Goal: Information Seeking & Learning: Learn about a topic

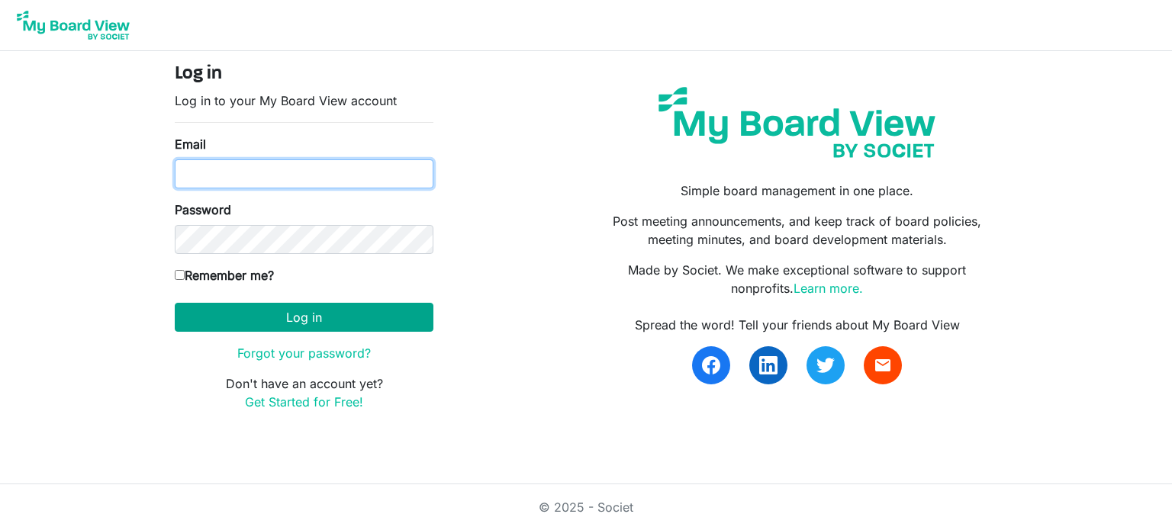
type input "gbengarufai@gmail.com"
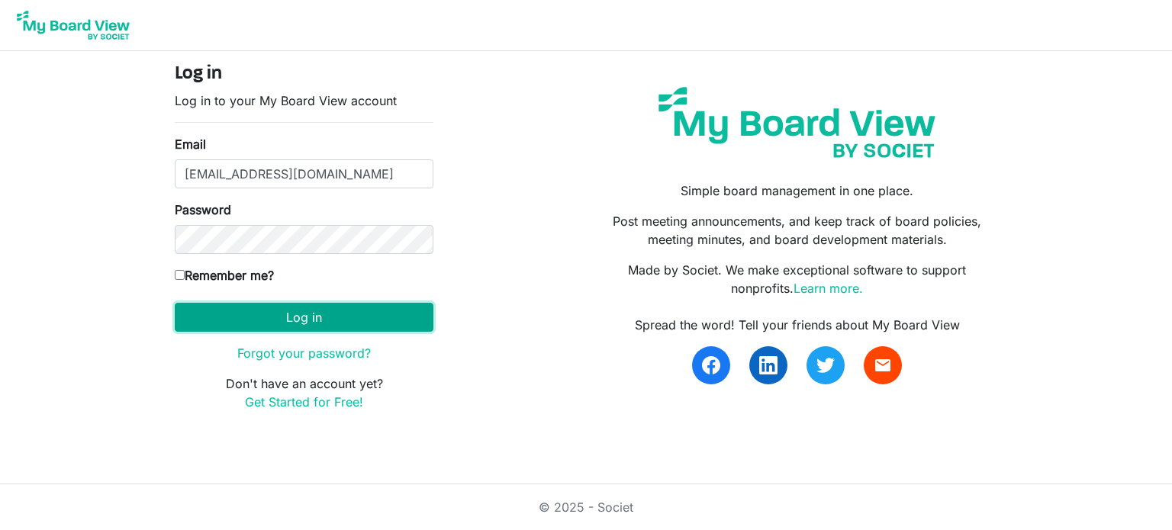
click at [320, 317] on button "Log in" at bounding box center [304, 317] width 259 height 29
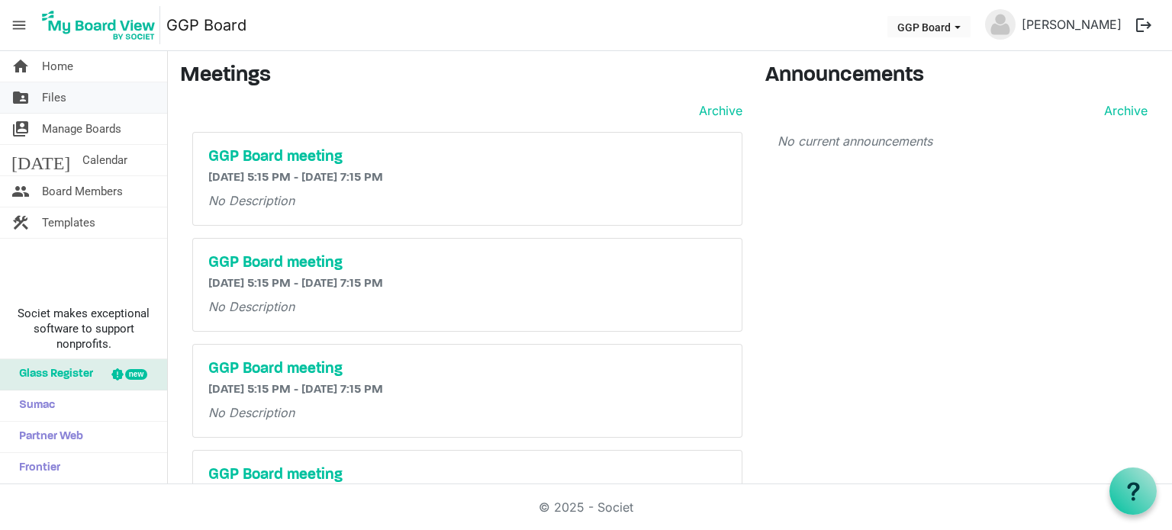
click at [49, 96] on span "Files" at bounding box center [54, 97] width 24 height 31
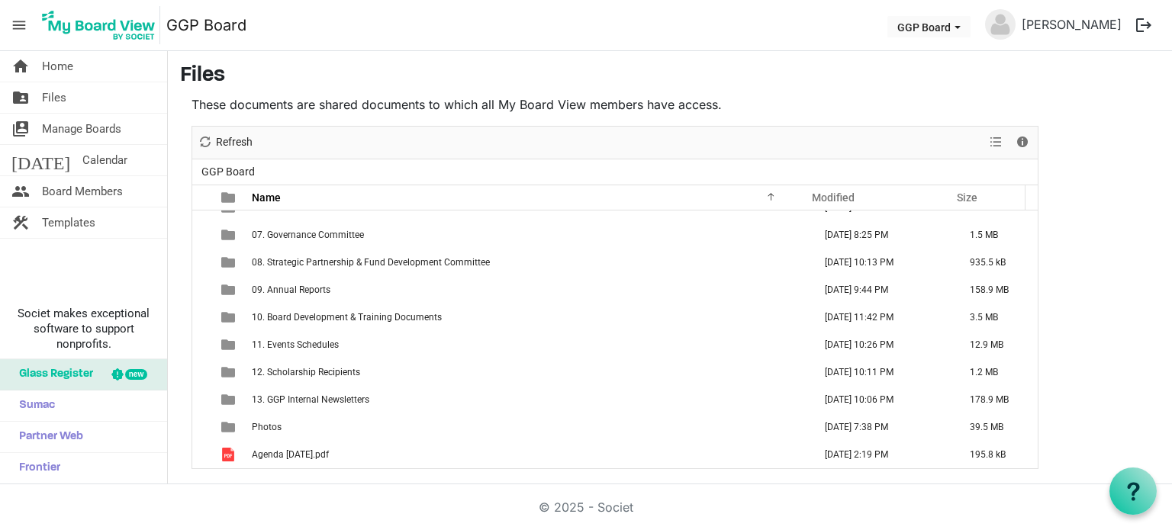
scroll to position [159, 0]
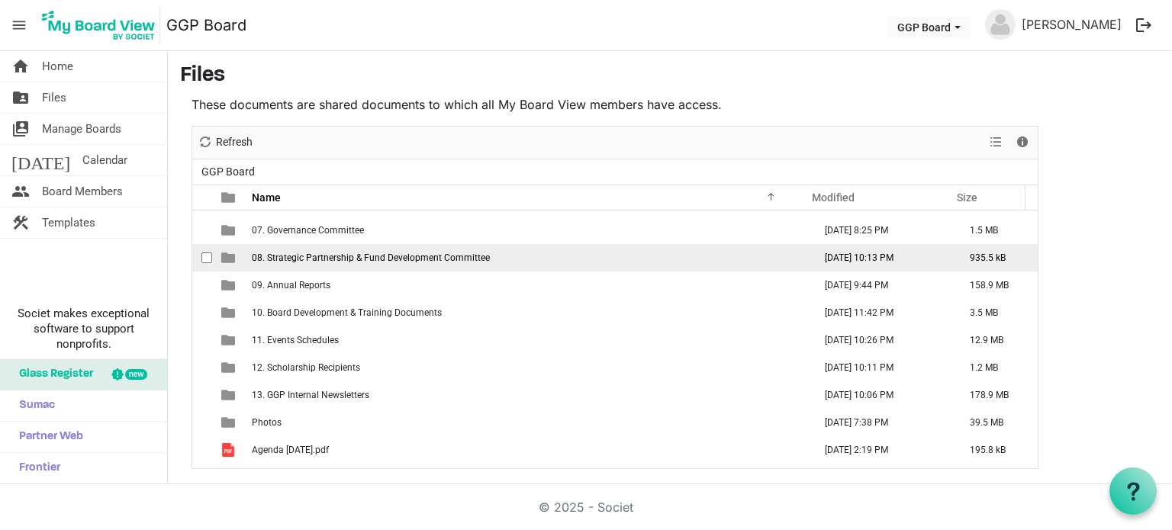
click at [367, 260] on span "08. Strategic Partnership & Fund Development Committee" at bounding box center [371, 258] width 238 height 11
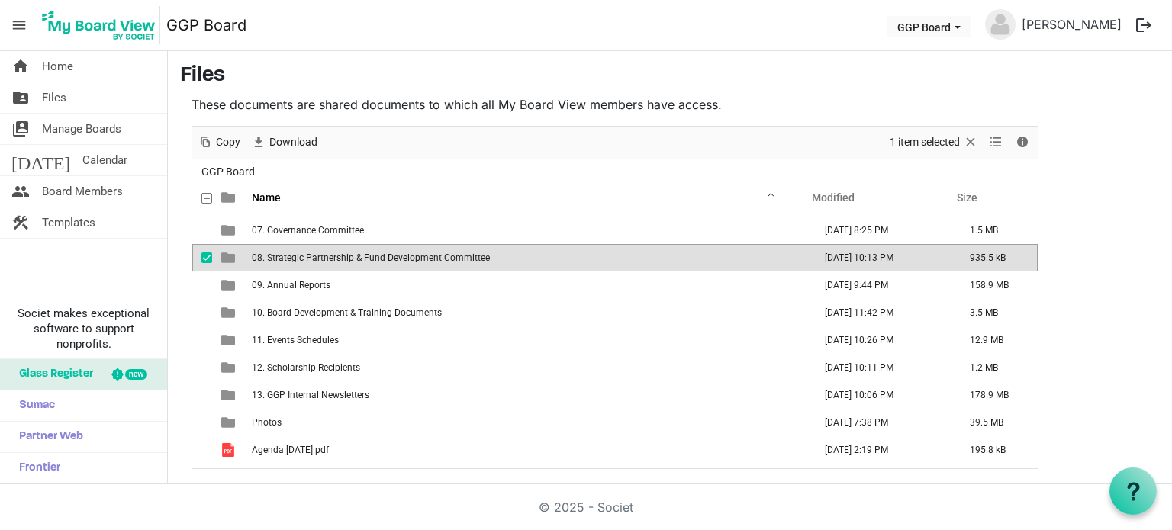
click at [367, 260] on span "08. Strategic Partnership & Fund Development Committee" at bounding box center [371, 258] width 238 height 11
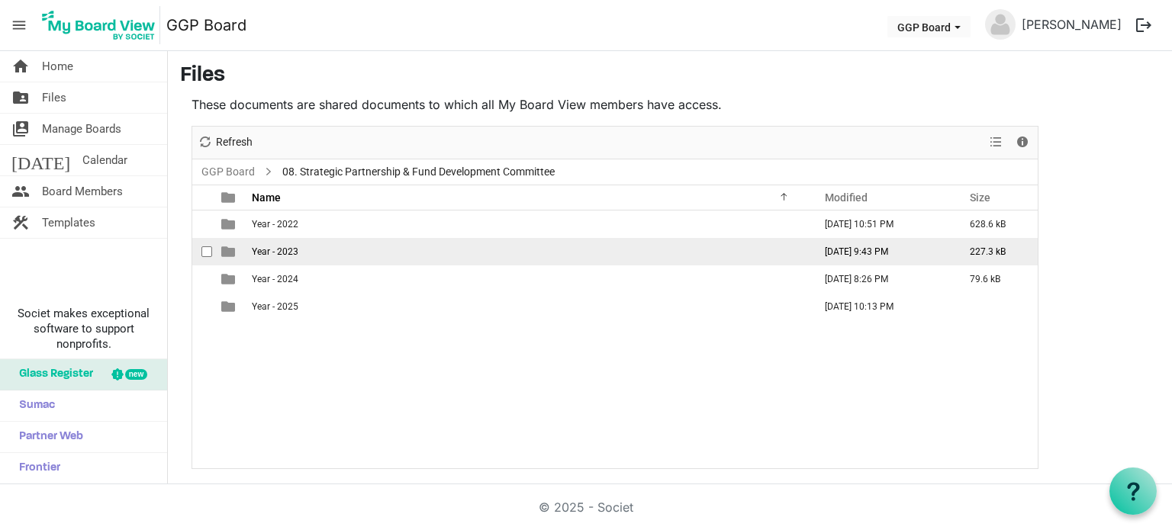
scroll to position [0, 0]
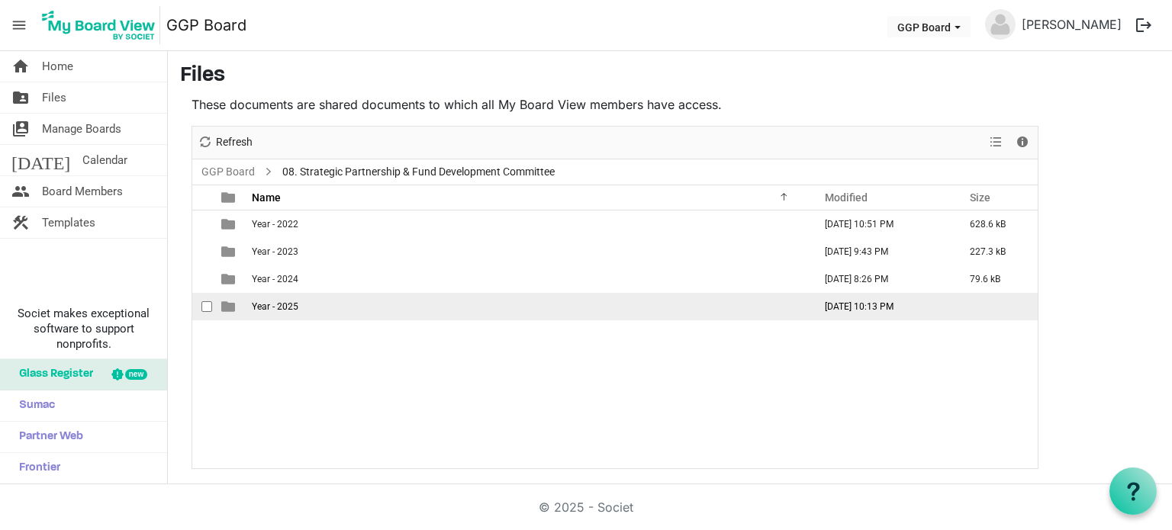
click at [272, 307] on span "Year - 2025" at bounding box center [275, 306] width 47 height 11
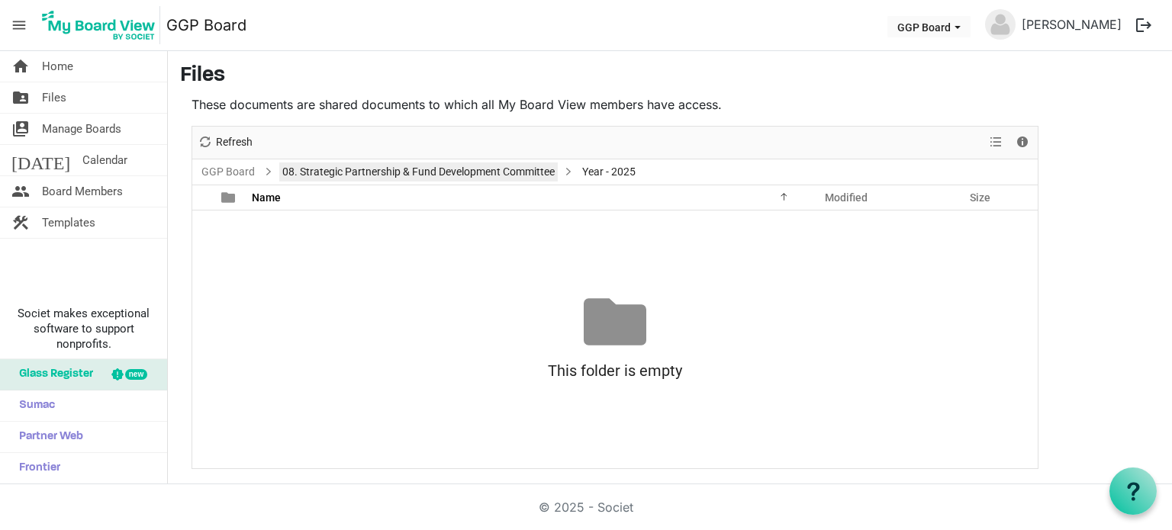
click at [528, 164] on link "08. Strategic Partnership & Fund Development Committee" at bounding box center [418, 172] width 278 height 19
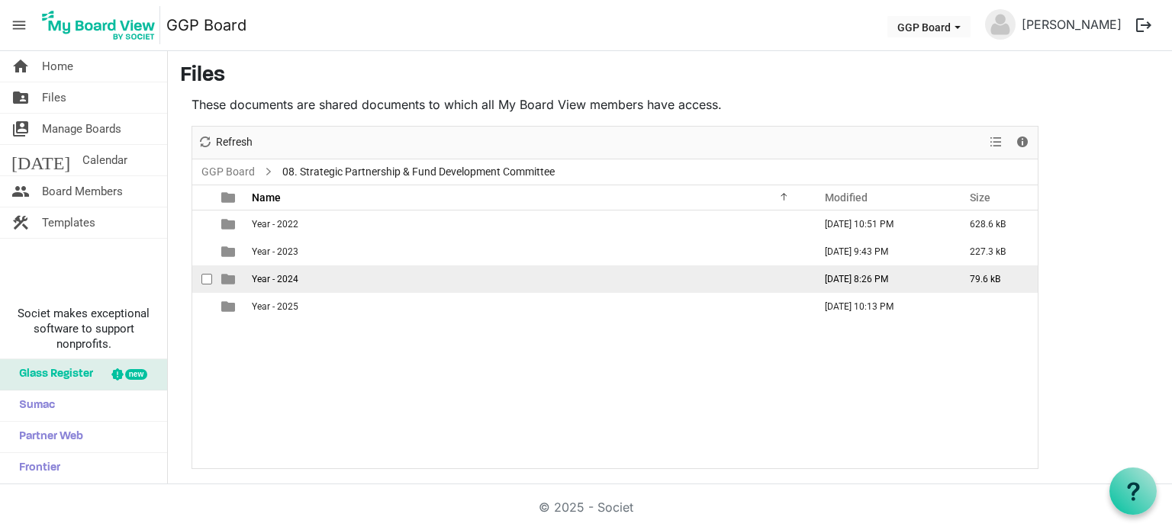
click at [324, 280] on td "Year - 2024" at bounding box center [528, 279] width 562 height 27
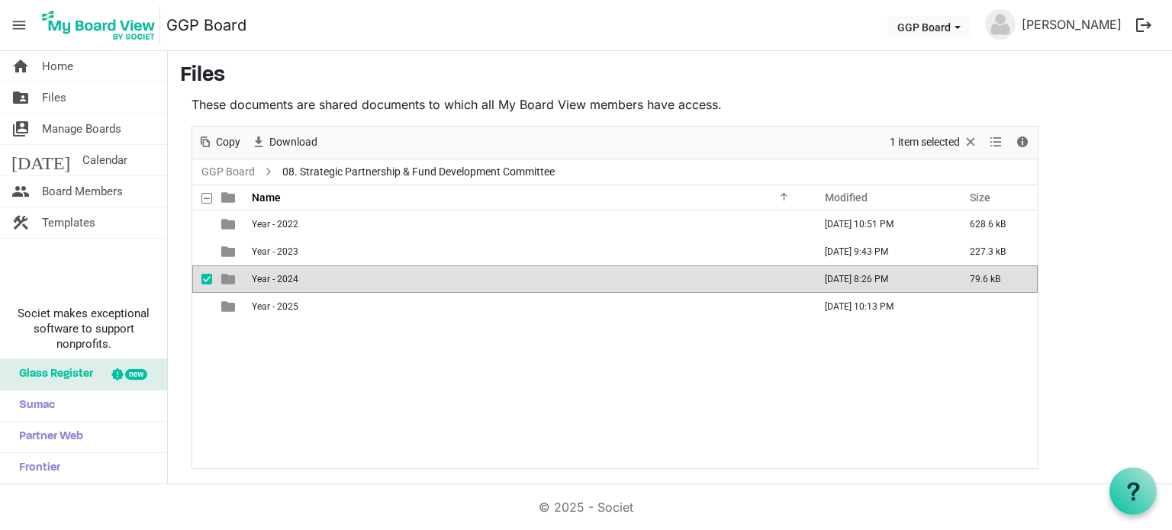
click at [324, 280] on td "Year - 2024" at bounding box center [528, 279] width 562 height 27
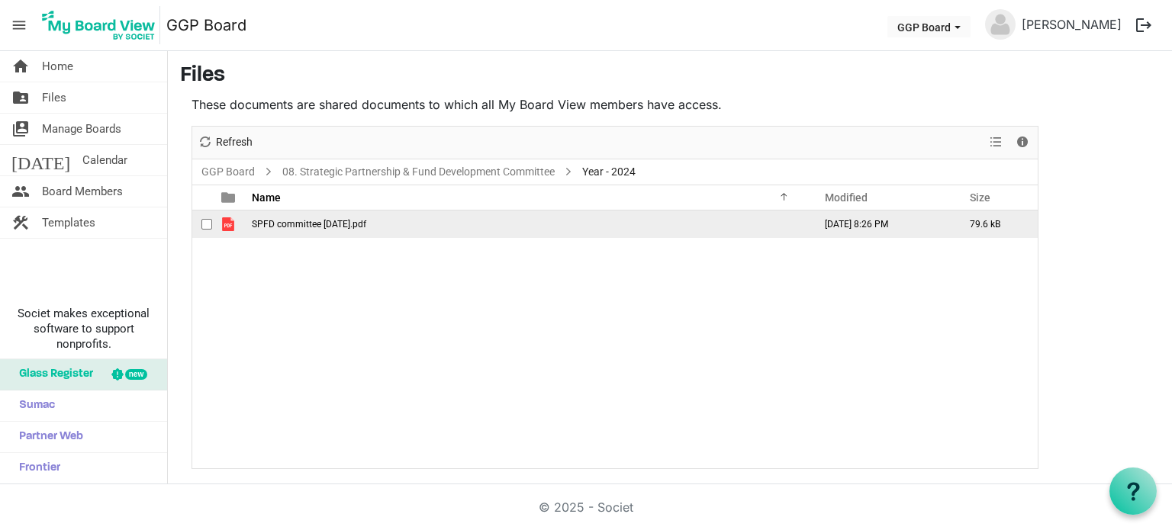
click at [327, 225] on span "SPFD committee [DATE].pdf" at bounding box center [309, 224] width 114 height 11
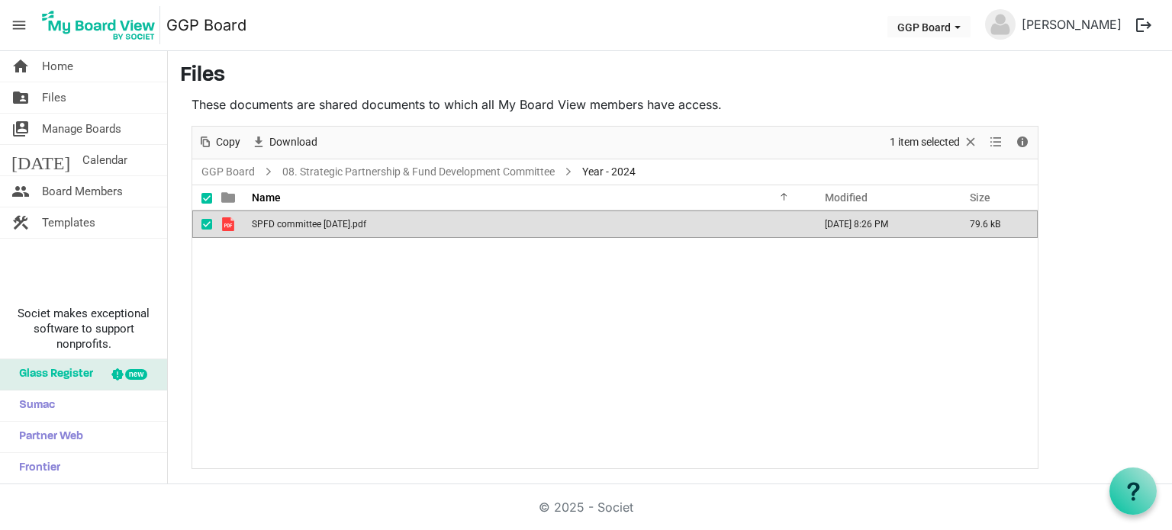
click at [327, 225] on span "SPFD committee [DATE].pdf" at bounding box center [309, 224] width 114 height 11
click at [438, 175] on link "08. Strategic Partnership & Fund Development Committee" at bounding box center [418, 172] width 278 height 19
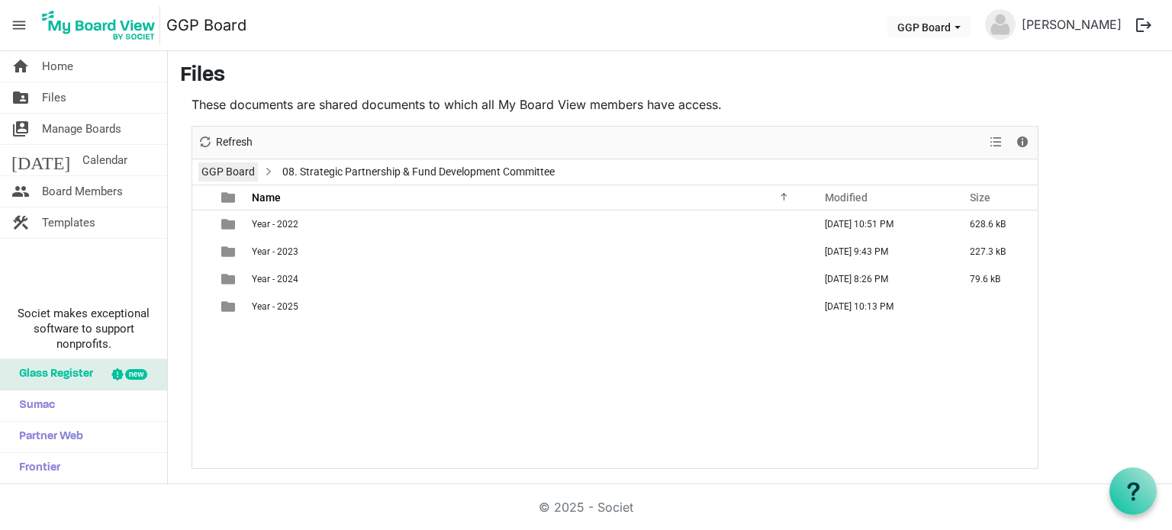
click at [229, 178] on link "GGP Board" at bounding box center [228, 172] width 60 height 19
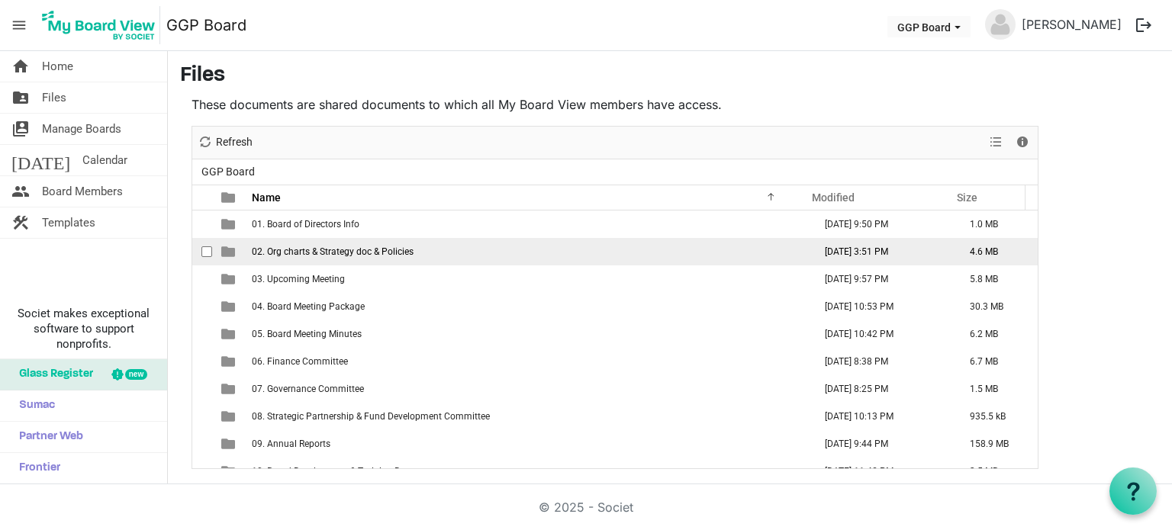
click at [382, 253] on span "02. Org charts & Strategy doc & Policies" at bounding box center [333, 251] width 162 height 11
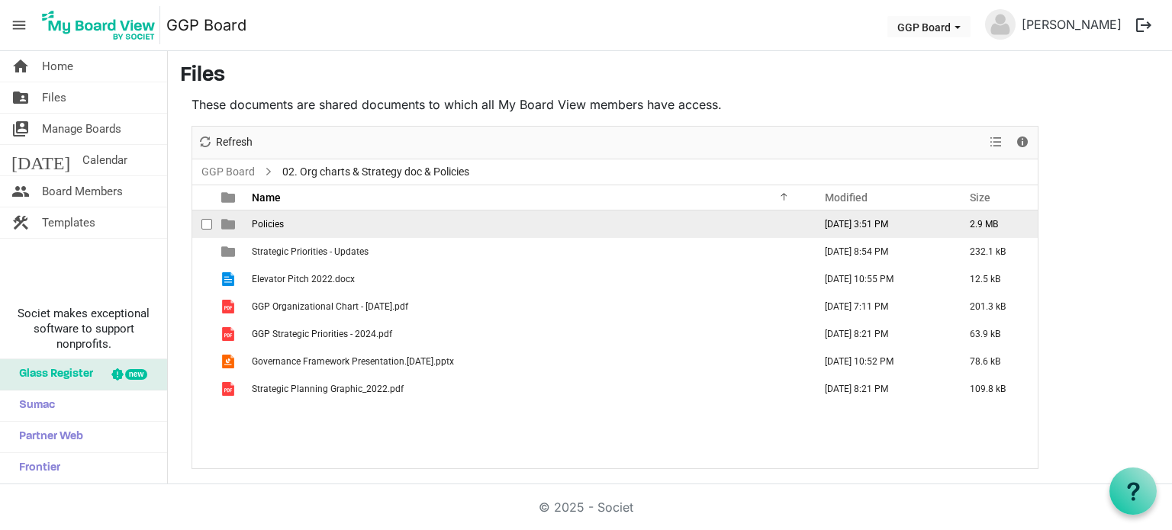
click at [289, 225] on td "Policies" at bounding box center [528, 224] width 562 height 27
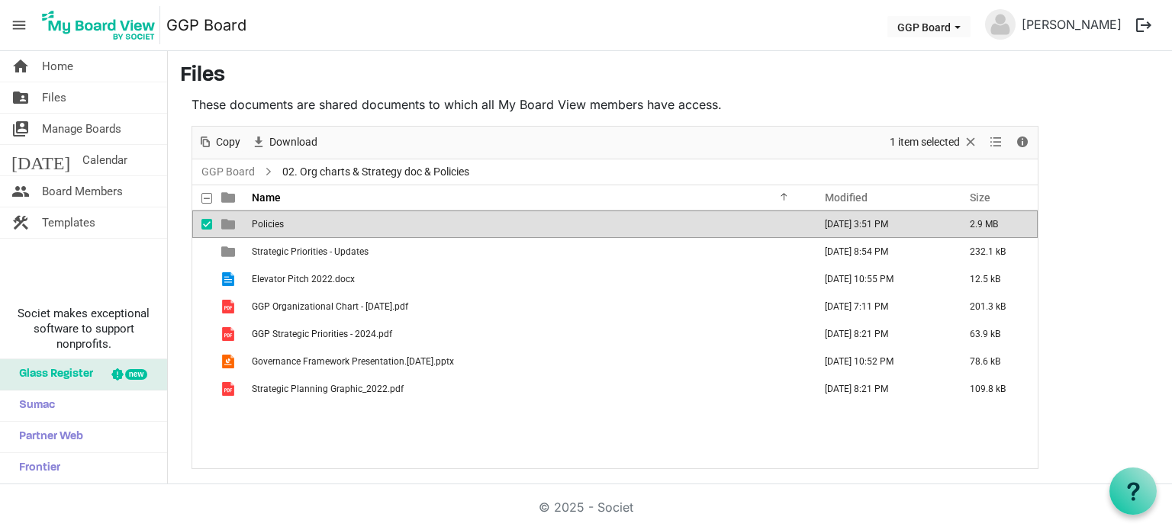
click at [289, 225] on td "Policies" at bounding box center [528, 224] width 562 height 27
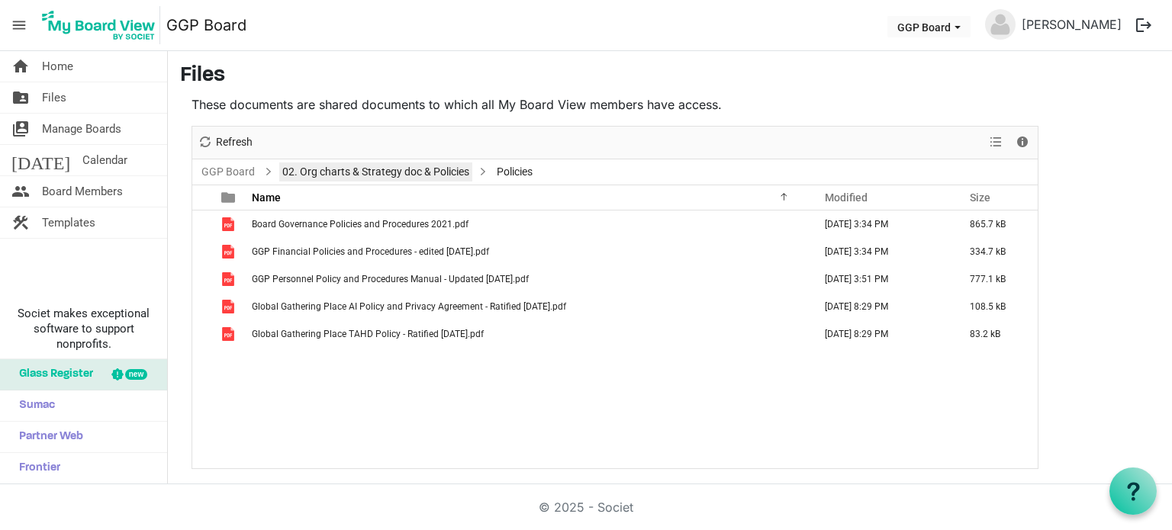
click at [420, 176] on link "02. Org charts & Strategy doc & Policies" at bounding box center [375, 172] width 193 height 19
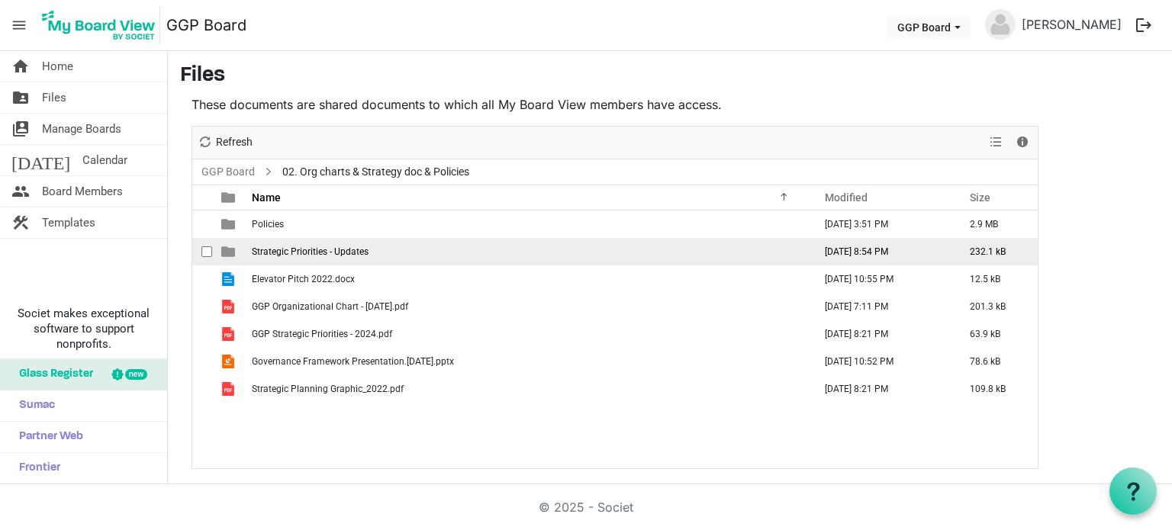
click at [307, 253] on span "Strategic Priorities - Updates" at bounding box center [310, 251] width 117 height 11
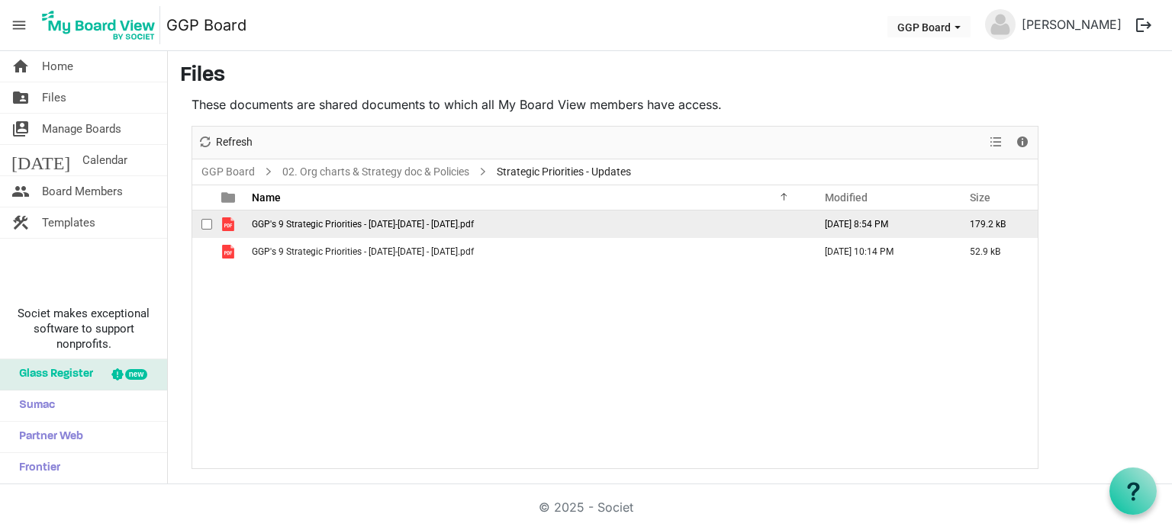
click at [384, 228] on td "GGP's 9 Strategic Priorities - [DATE]-[DATE] - [DATE].pdf" at bounding box center [528, 224] width 562 height 27
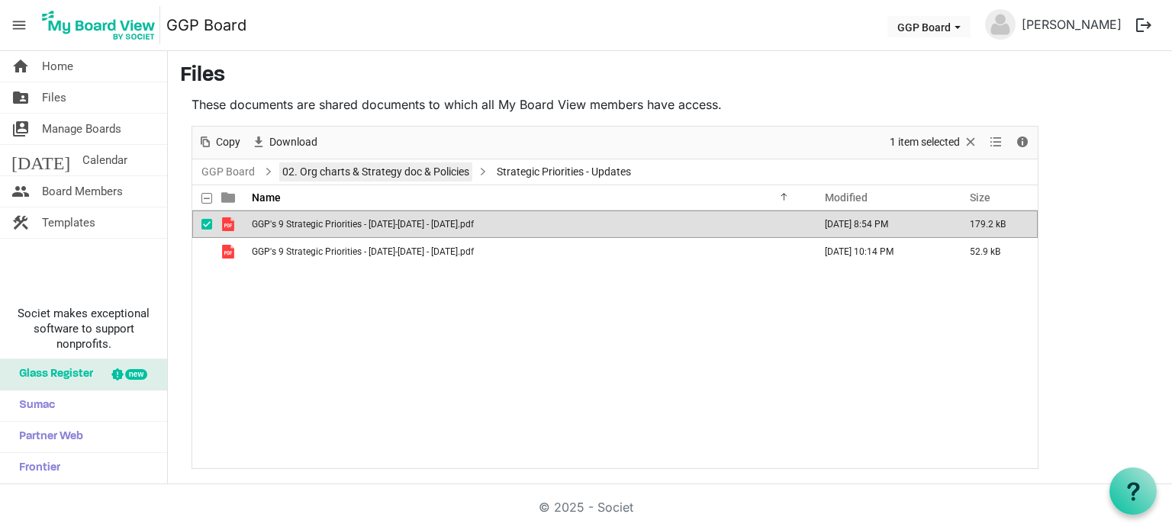
click at [406, 166] on link "02. Org charts & Strategy doc & Policies" at bounding box center [375, 172] width 193 height 19
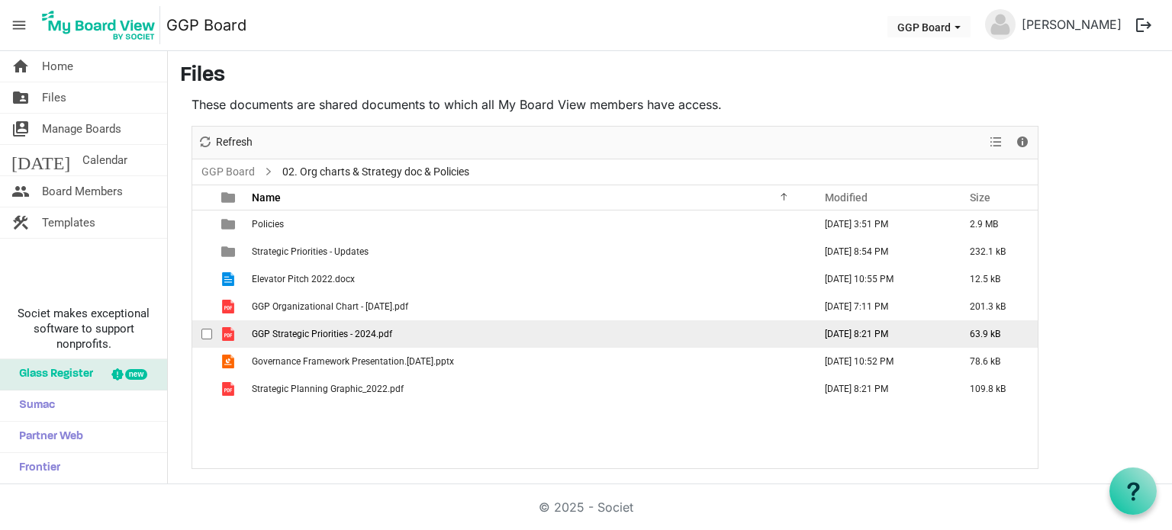
click at [405, 338] on td "GGP Strategic Priorities - 2024.pdf" at bounding box center [528, 333] width 562 height 27
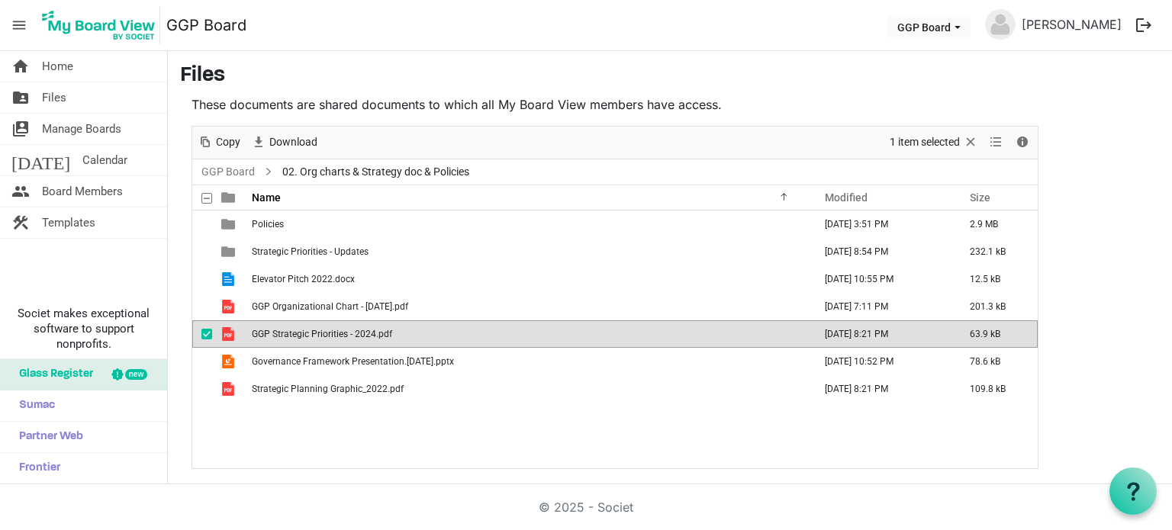
click at [405, 338] on td "GGP Strategic Priorities - 2024.pdf" at bounding box center [528, 333] width 562 height 27
click at [233, 169] on link "GGP Board" at bounding box center [228, 172] width 60 height 19
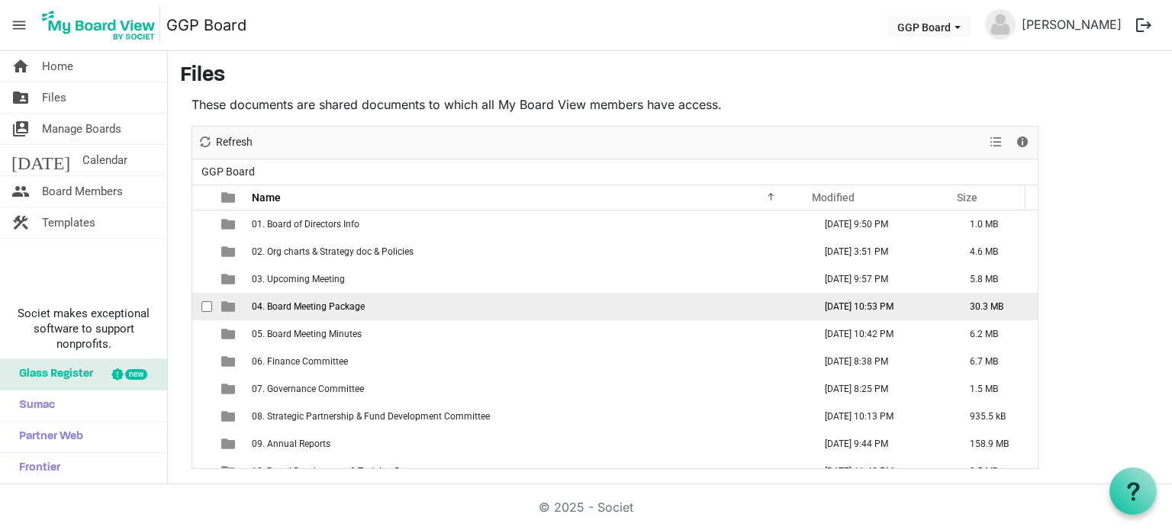
click at [358, 307] on span "04. Board Meeting Package" at bounding box center [308, 306] width 113 height 11
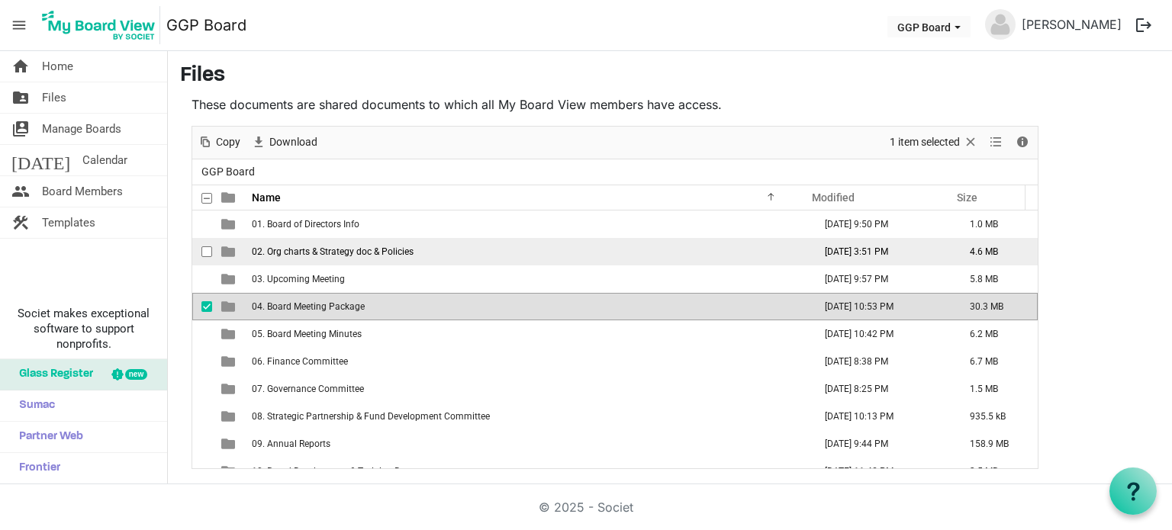
click at [342, 262] on td "02. Org charts & Strategy doc & Policies" at bounding box center [528, 251] width 562 height 27
